Goal: Answer question/provide support

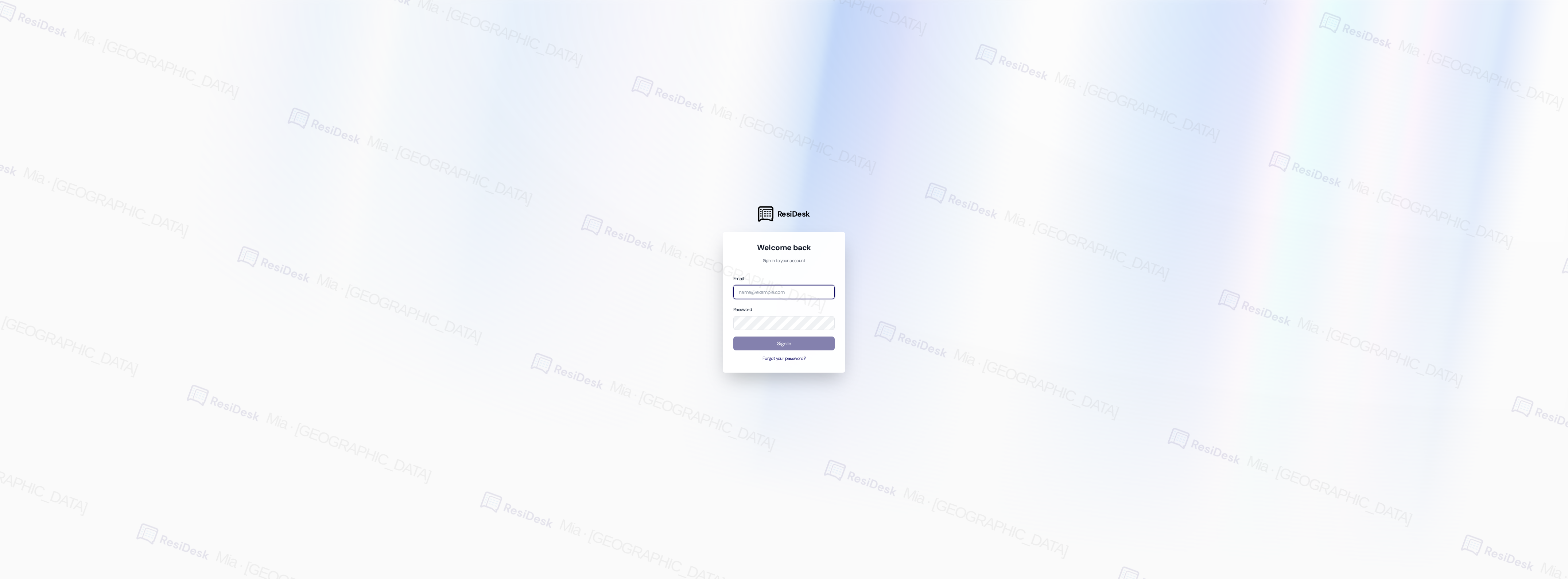
click at [786, 295] on input "email" at bounding box center [784, 292] width 102 height 14
type input "automated-surveys-boyd_wilson-mia.caampued@boyd_wilson.com"
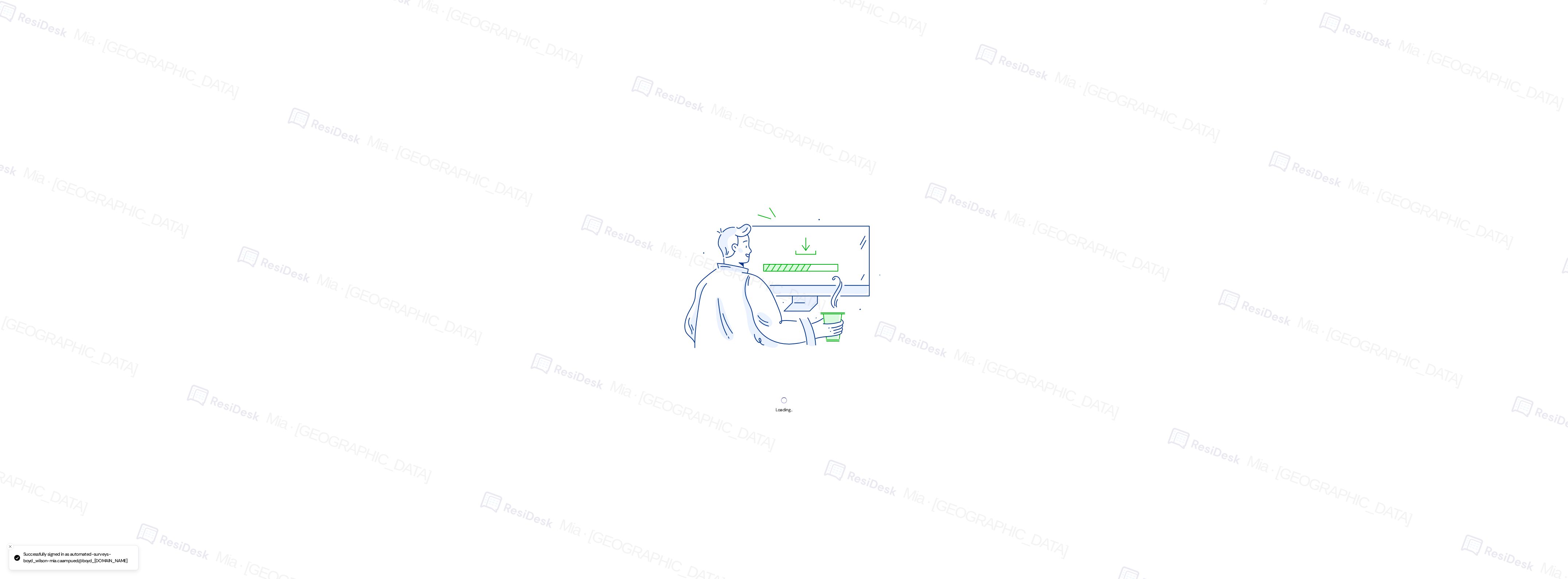
click at [793, 340] on img at bounding box center [784, 281] width 309 height 231
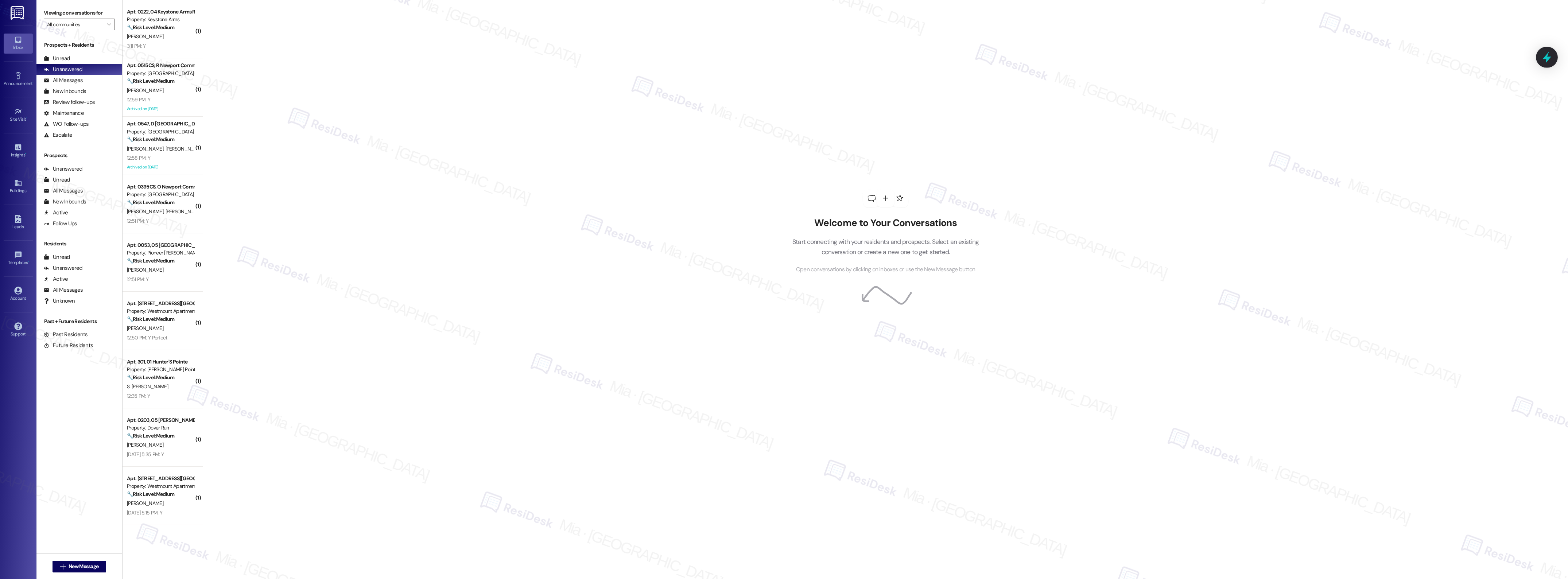
click at [1552, 58] on div at bounding box center [1547, 57] width 22 height 21
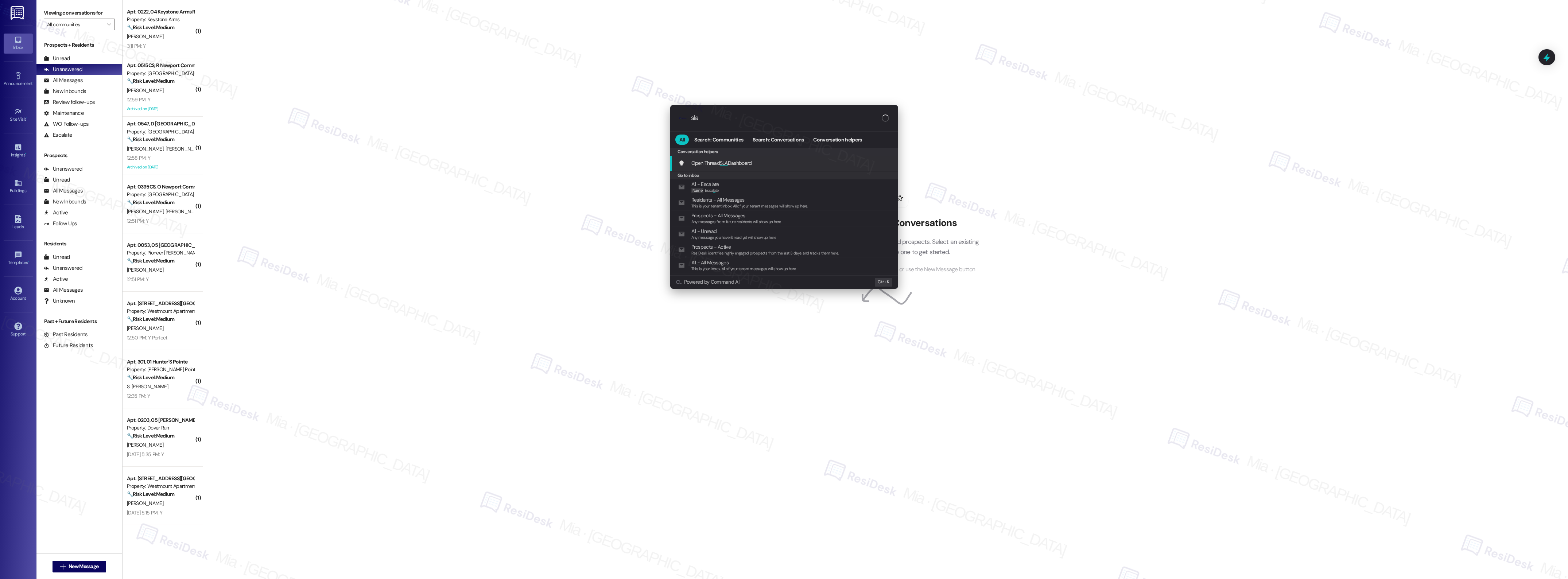
click at [714, 161] on span "Open Thread SLA Dashboard" at bounding box center [721, 163] width 60 height 7
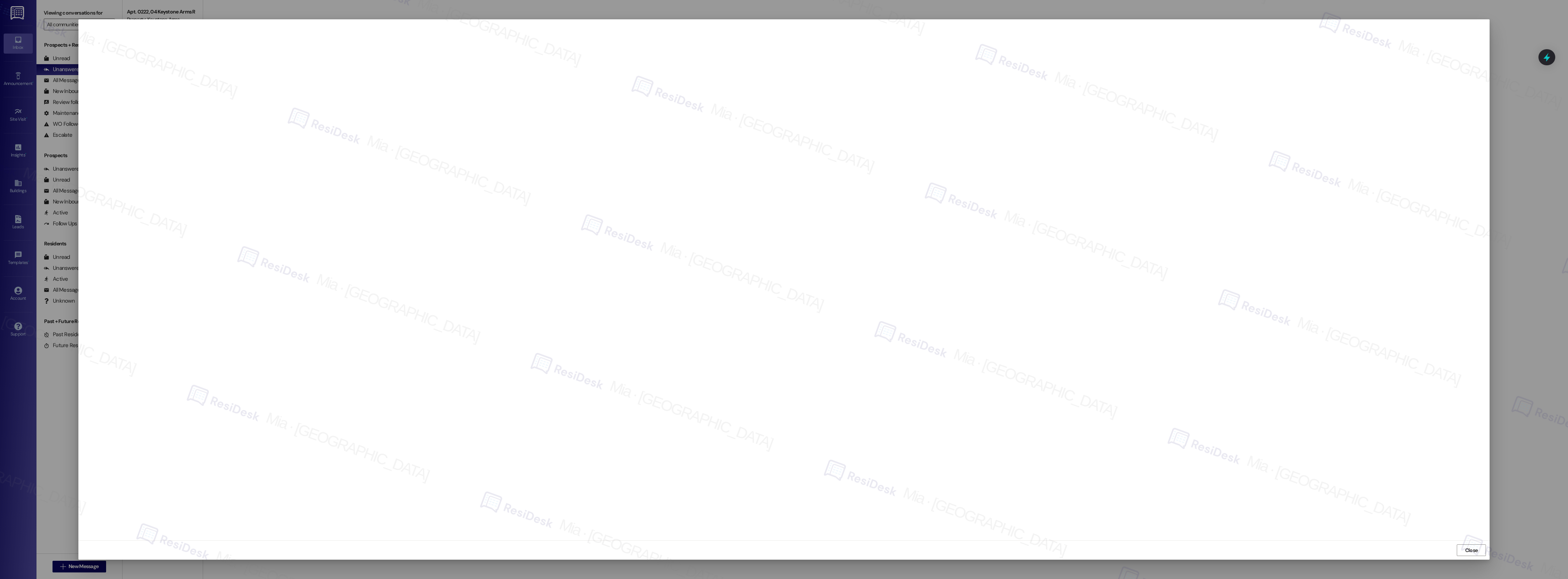
click at [1530, 105] on div at bounding box center [784, 289] width 1568 height 579
click at [1479, 551] on button "Close" at bounding box center [1471, 550] width 29 height 12
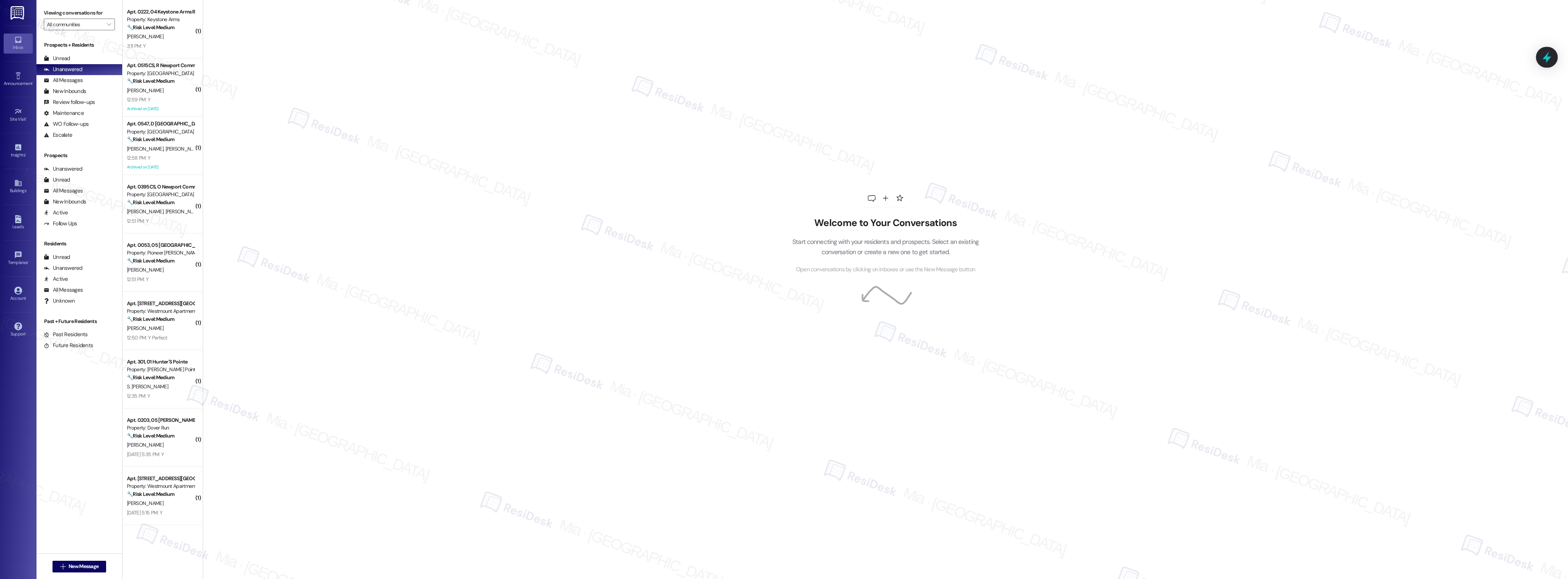
click at [1550, 54] on icon at bounding box center [1547, 57] width 12 height 12
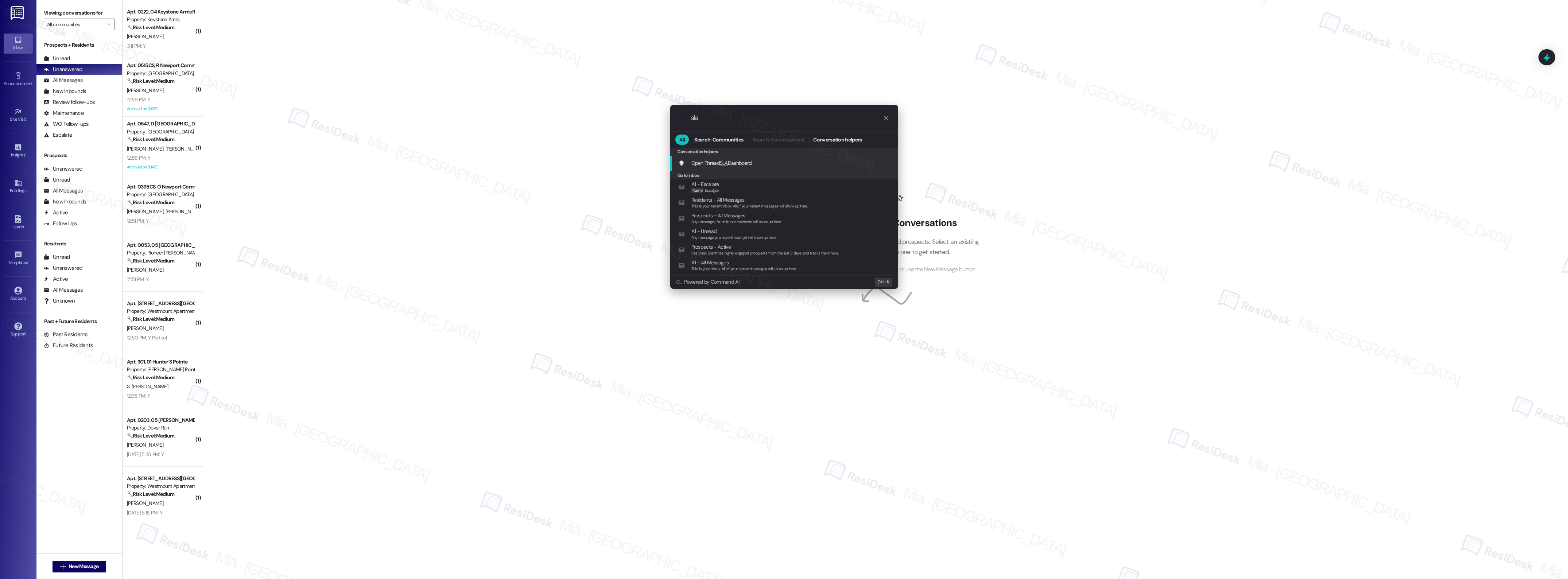
type input "sla"
click at [727, 163] on span "SLA" at bounding box center [724, 163] width 8 height 7
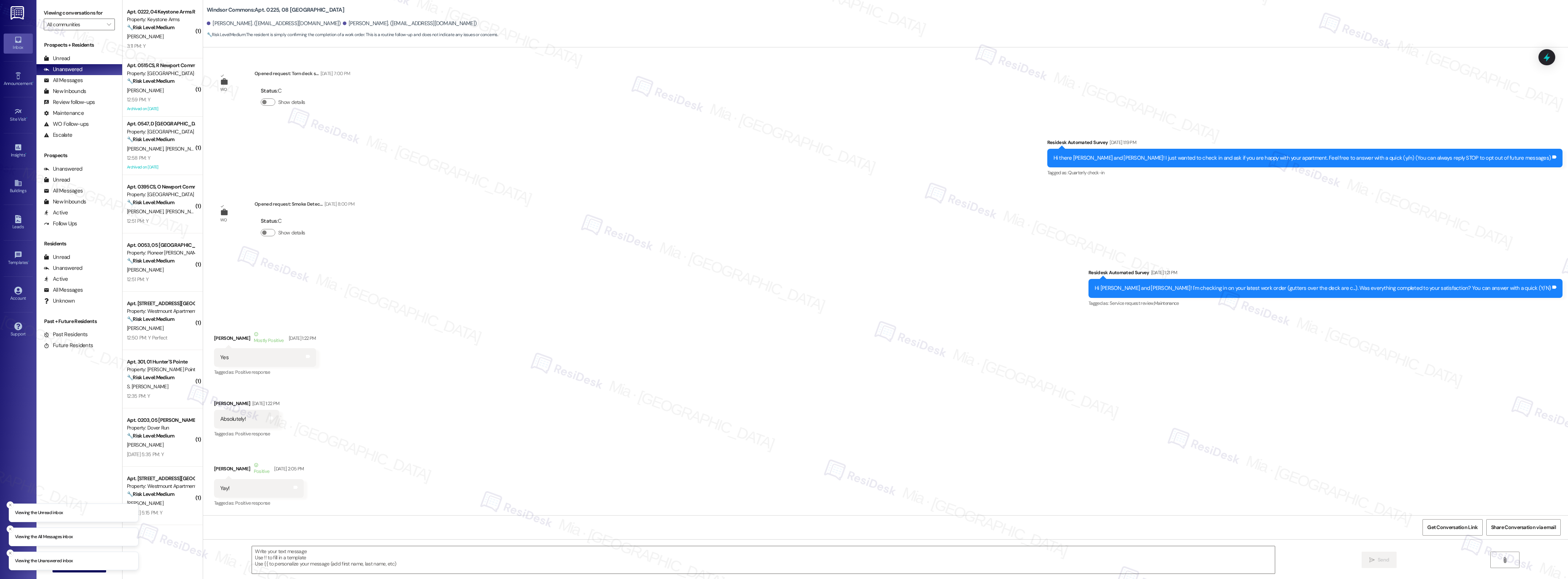
type textarea "Fetching suggested responses. Please feel free to read through the conversation…"
